Goal: Task Accomplishment & Management: Use online tool/utility

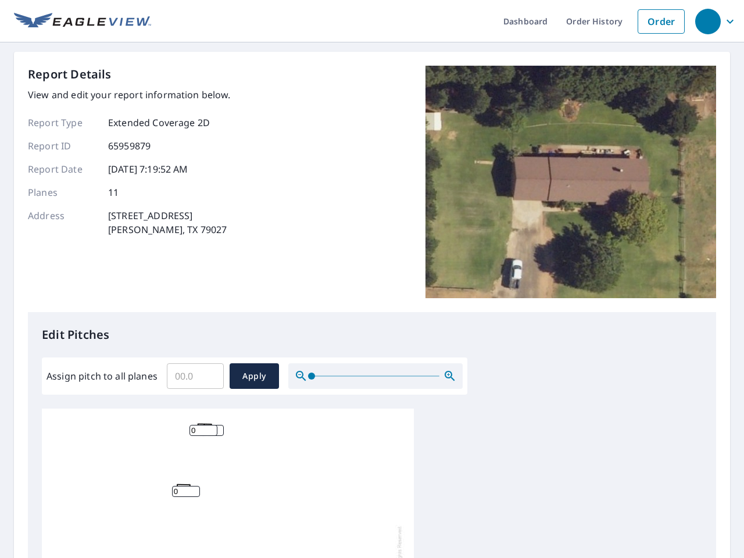
click at [372, 279] on div "Report Details View and edit your report information below. Report Type Extende…" at bounding box center [372, 189] width 688 height 246
click at [707, 21] on div "button" at bounding box center [708, 22] width 26 height 26
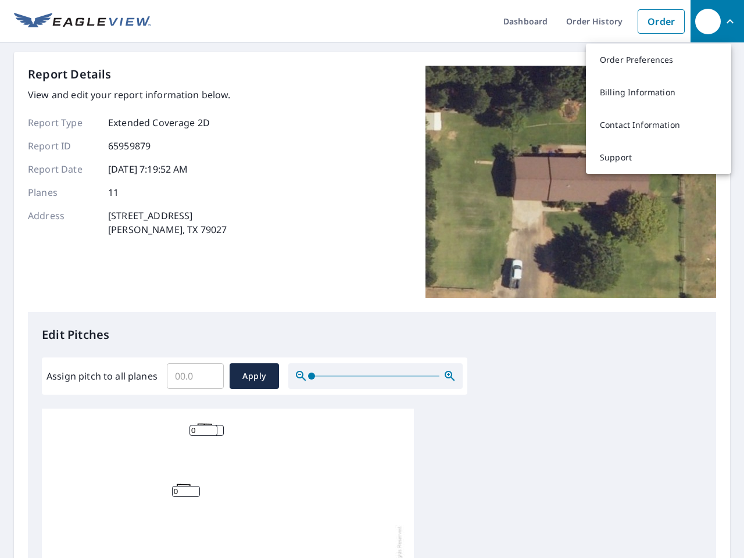
click at [195, 376] on input "Assign pitch to all planes" at bounding box center [195, 376] width 57 height 33
click at [254, 376] on span "Apply" at bounding box center [254, 376] width 31 height 15
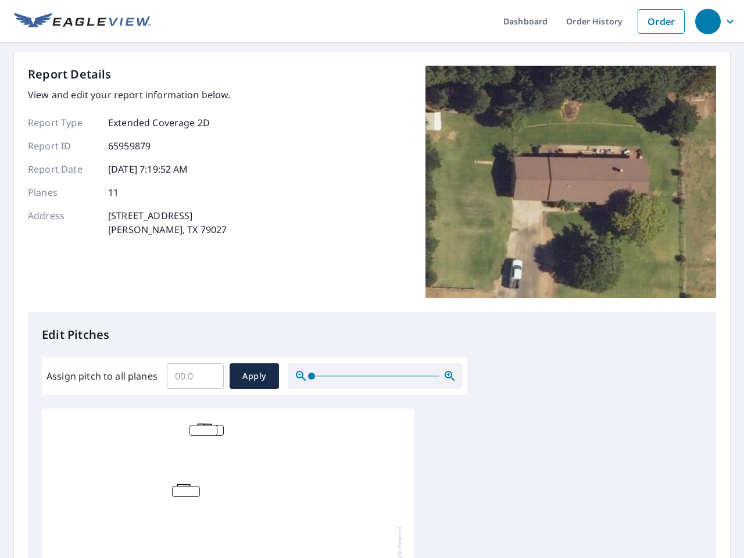
click at [450, 376] on icon "button" at bounding box center [450, 376] width 14 height 14
